Goal: Task Accomplishment & Management: Use online tool/utility

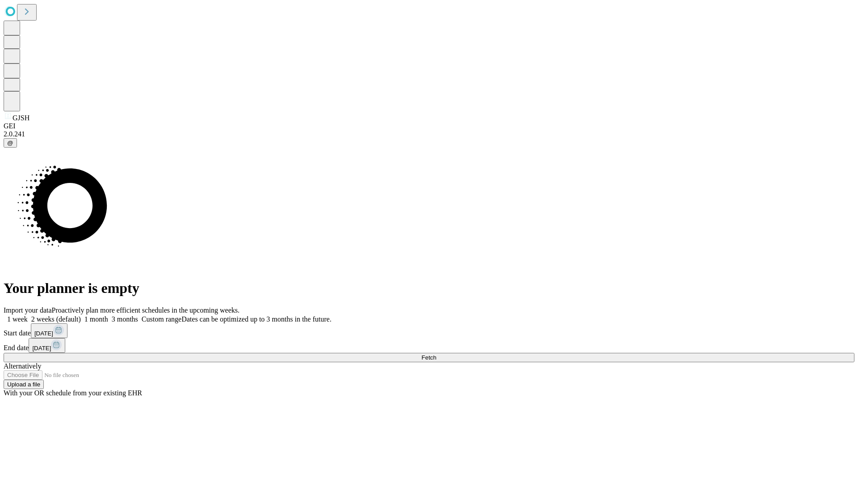
click at [436, 354] on span "Fetch" at bounding box center [429, 357] width 15 height 7
